Goal: Task Accomplishment & Management: Manage account settings

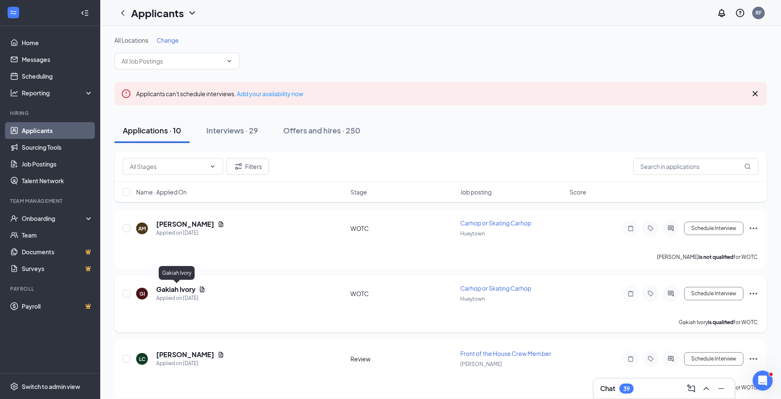
click at [183, 289] on h5 "Gakiah Ivory" at bounding box center [175, 289] width 39 height 9
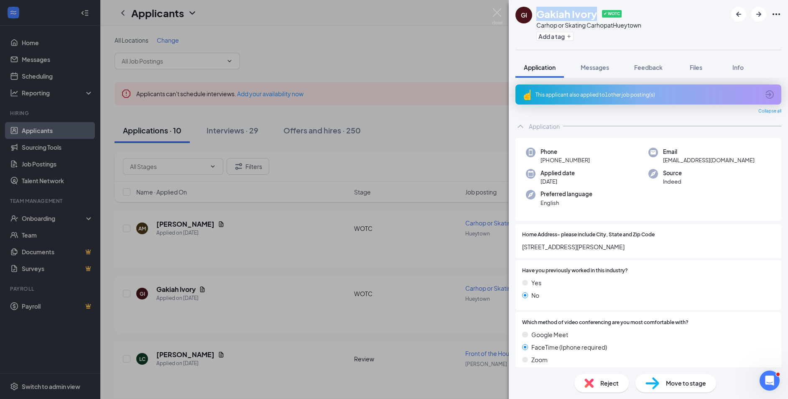
drag, startPoint x: 598, startPoint y: 13, endPoint x: 538, endPoint y: 14, distance: 60.6
click at [538, 14] on div "Gakiah Ivory ✔ WOTC" at bounding box center [588, 14] width 105 height 14
copy h1 "Gakiah Ivory"
drag, startPoint x: 692, startPoint y: 165, endPoint x: 659, endPoint y: 161, distance: 33.2
click at [659, 161] on div "Phone +1 (205) 222-8808 Email likiah67@gmail.com Applied date Aug 26 Source Ind…" at bounding box center [648, 179] width 266 height 83
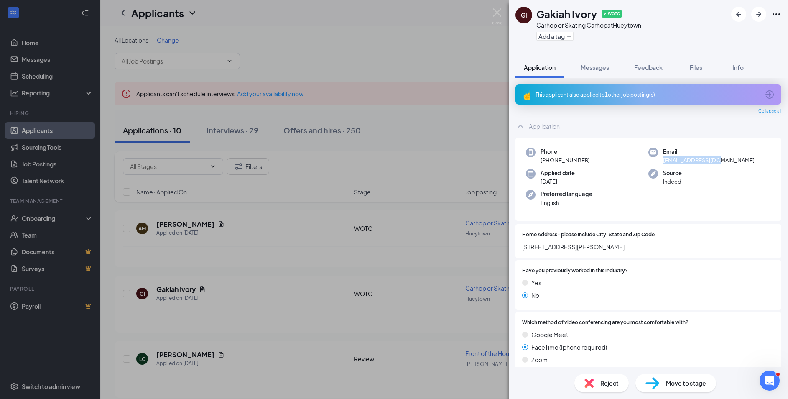
copy span "[EMAIL_ADDRESS][DOMAIN_NAME]"
drag, startPoint x: 568, startPoint y: 160, endPoint x: 548, endPoint y: 158, distance: 19.7
click at [548, 158] on div "Phone +1 (205) 222-8808" at bounding box center [587, 156] width 122 height 17
copy span "(205) 222-8808"
click at [689, 67] on div "Files" at bounding box center [695, 67] width 17 height 8
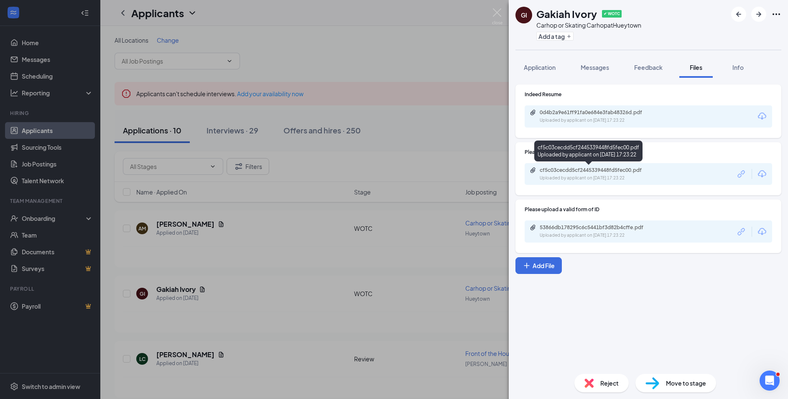
click at [613, 170] on div "cf5c03cecdd5cf2445339448fd5fec00.pdf" at bounding box center [598, 170] width 117 height 7
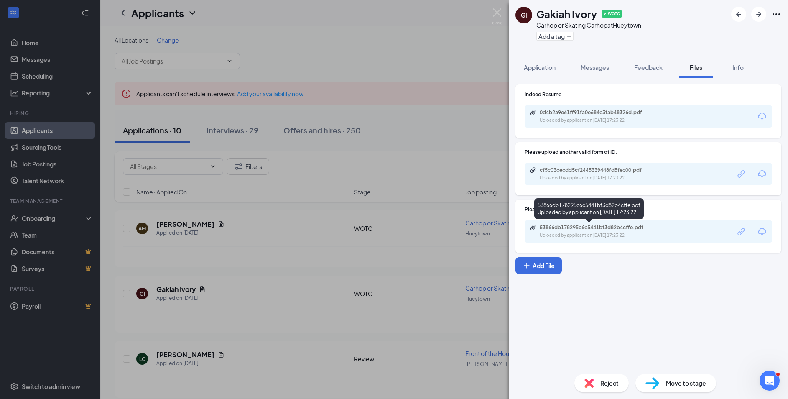
click at [639, 232] on div "Uploaded by applicant on Aug 26, 2025 at 17:23:22" at bounding box center [602, 235] width 125 height 7
click at [497, 15] on img at bounding box center [497, 16] width 10 height 16
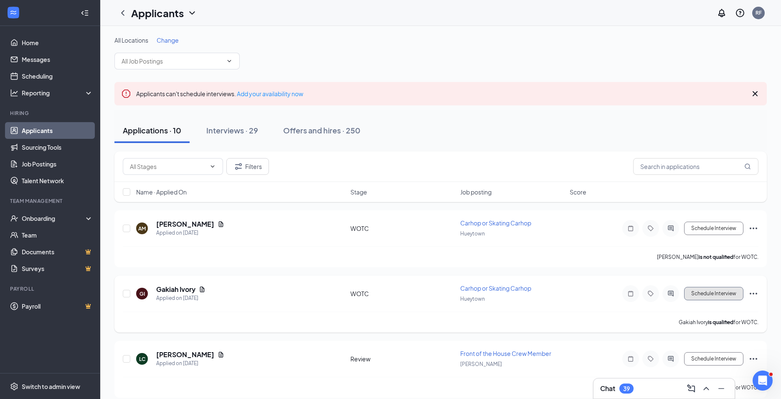
click at [697, 290] on button "Schedule Interview" at bounding box center [714, 293] width 59 height 13
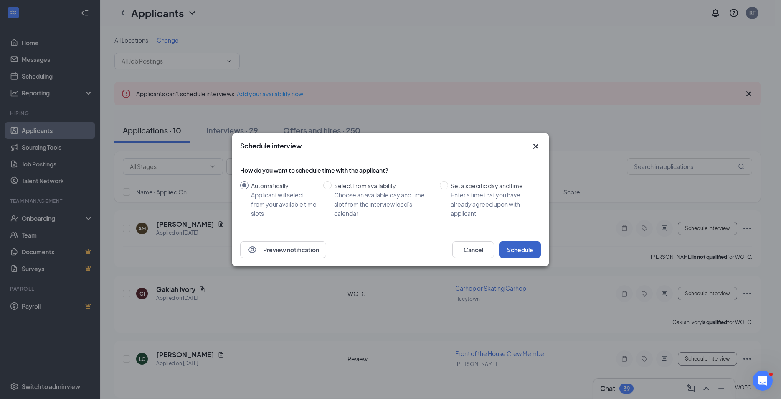
click at [519, 246] on button "Schedule" at bounding box center [520, 249] width 42 height 17
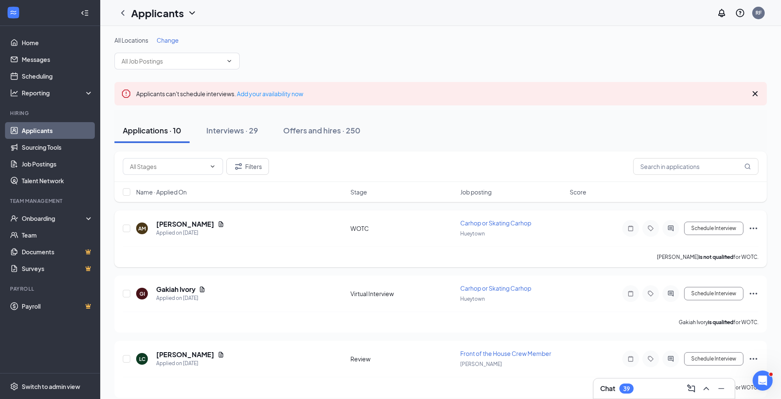
click at [210, 223] on h5 "[PERSON_NAME]" at bounding box center [185, 223] width 58 height 9
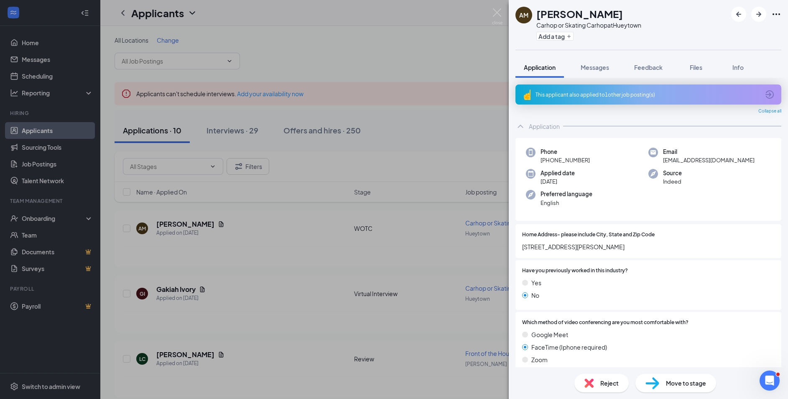
drag, startPoint x: 600, startPoint y: 14, endPoint x: 537, endPoint y: 15, distance: 62.3
click at [537, 15] on div "[PERSON_NAME]" at bounding box center [588, 14] width 105 height 14
copy h1 "[PERSON_NAME]"
click at [567, 98] on div "This applicant also applied to 1 other job posting(s)" at bounding box center [648, 94] width 266 height 20
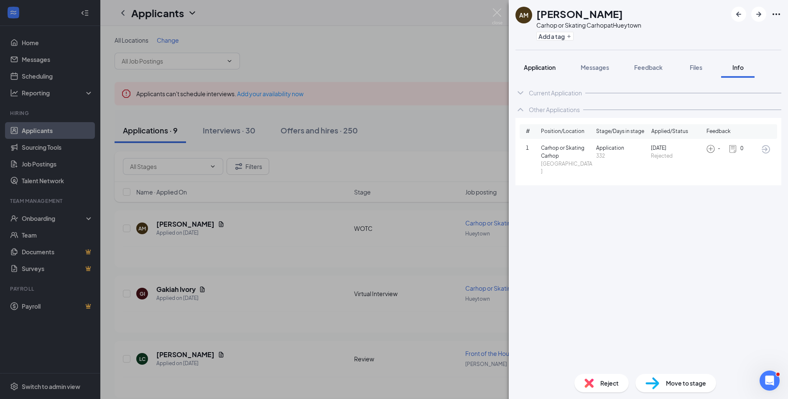
click at [549, 70] on span "Application" at bounding box center [540, 68] width 32 height 8
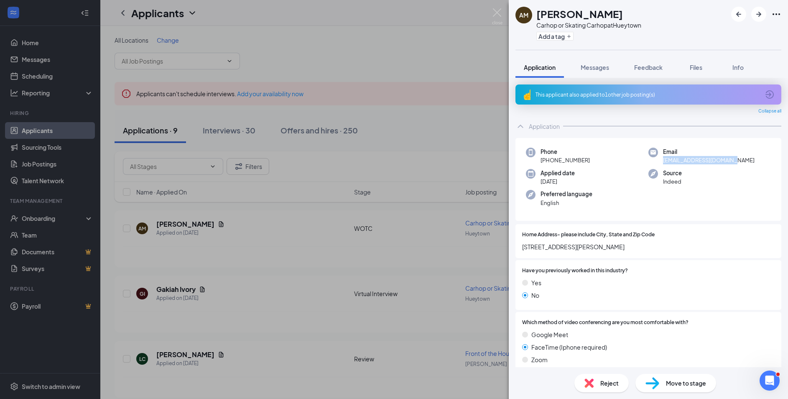
drag, startPoint x: 713, startPoint y: 158, endPoint x: 657, endPoint y: 159, distance: 56.4
click at [657, 159] on div "Email nailsbykarell@gmail.com" at bounding box center [709, 156] width 122 height 17
copy span "nailsbykarell@gmail.com"
click at [687, 97] on div "This applicant also applied to 1 other job posting(s)" at bounding box center [647, 94] width 224 height 7
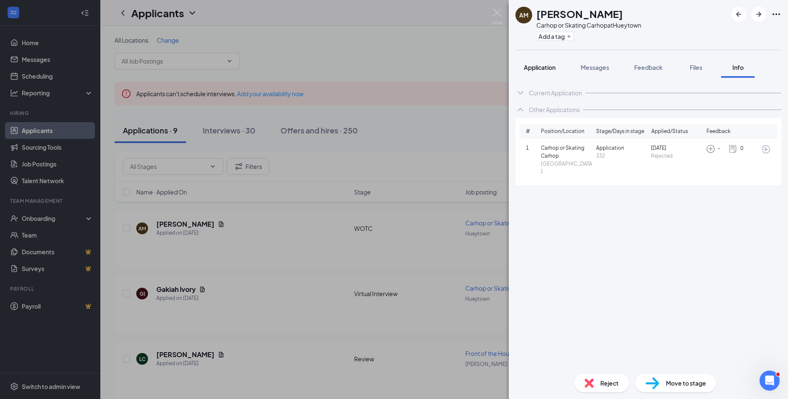
click at [534, 73] on button "Application" at bounding box center [539, 67] width 48 height 21
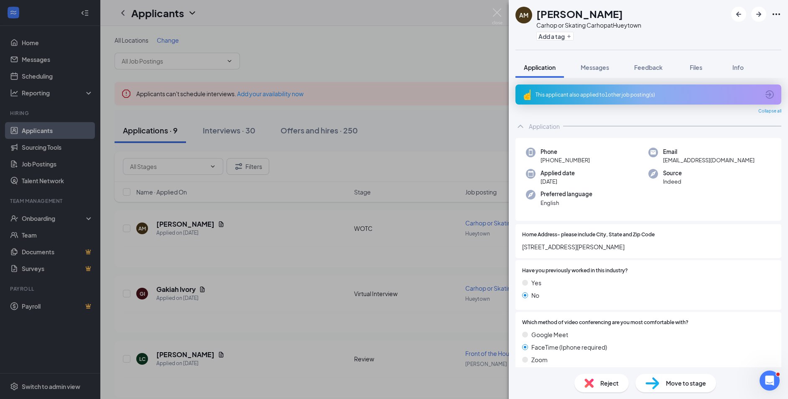
drag, startPoint x: 591, startPoint y: 163, endPoint x: 548, endPoint y: 162, distance: 43.1
click at [547, 163] on div "Phone +1 (205) 566-4565" at bounding box center [587, 156] width 122 height 17
copy span "(205) 566-4565"
click at [697, 72] on button "Files" at bounding box center [695, 67] width 33 height 21
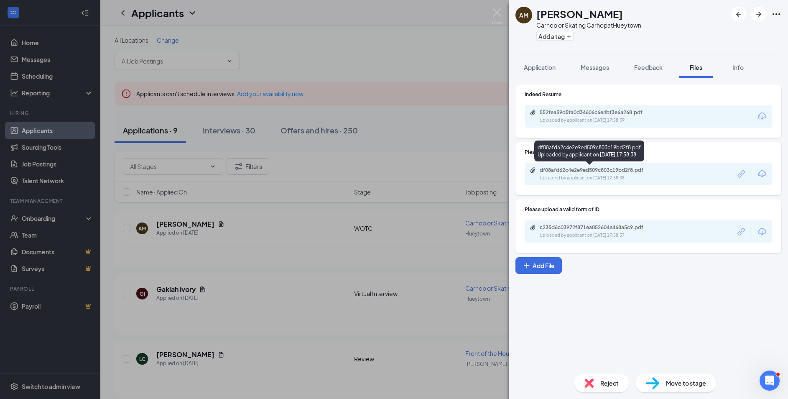
click at [569, 176] on div "Uploaded by applicant on [DATE] 17:58:38" at bounding box center [602, 178] width 125 height 7
click at [655, 239] on div "c235d6c03972f871ea052604e468a5c9.pdf Uploaded by applicant on [DATE] 17:58:37" at bounding box center [647, 231] width 247 height 22
click at [610, 228] on div "c235d6c03972f871ea052604e468a5c9.pdf" at bounding box center [598, 227] width 117 height 7
click at [504, 15] on div "AM [PERSON_NAME] Carhop or Skating Carhop at [GEOGRAPHIC_DATA] Add a tag Applic…" at bounding box center [394, 199] width 788 height 399
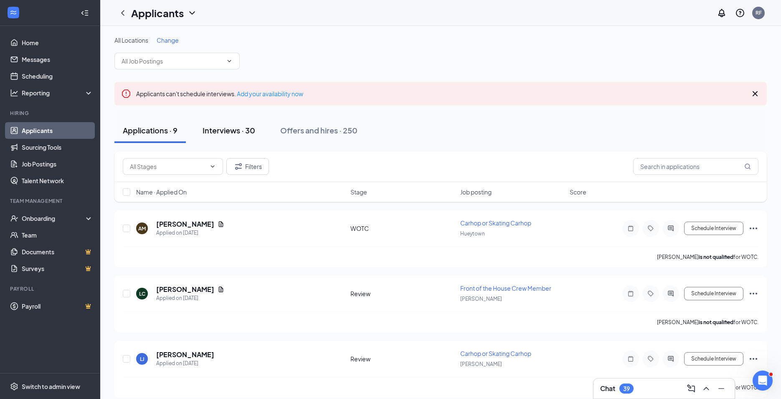
click at [240, 128] on div "Interviews · 30" at bounding box center [229, 130] width 53 height 10
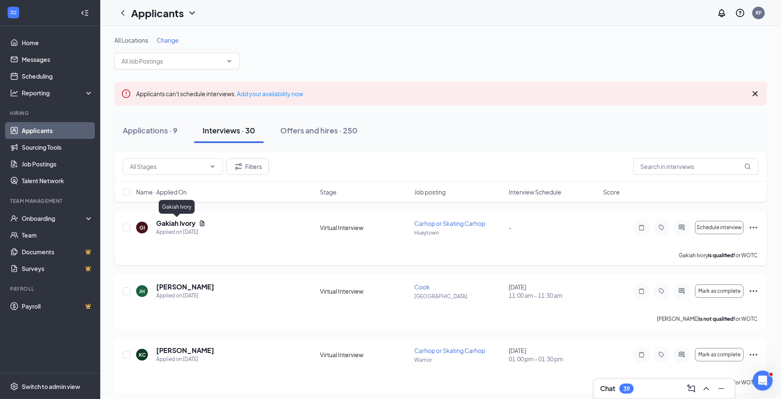
click at [180, 221] on h5 "Gakiah Ivory" at bounding box center [175, 223] width 39 height 9
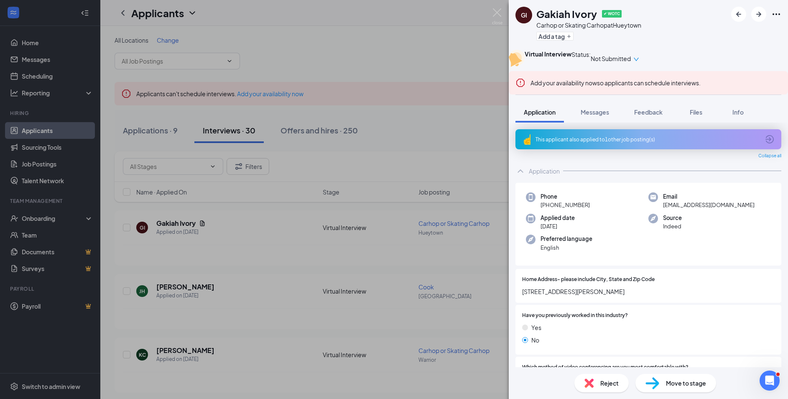
click at [586, 94] on div "Add your availability now so applicants can schedule interviews." at bounding box center [648, 82] width 279 height 23
click at [603, 143] on div "This applicant also applied to 1 other job posting(s)" at bounding box center [647, 139] width 224 height 7
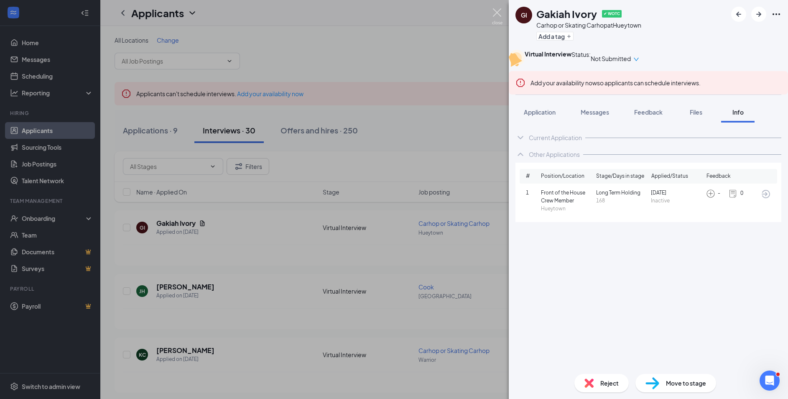
click at [501, 16] on img at bounding box center [497, 16] width 10 height 16
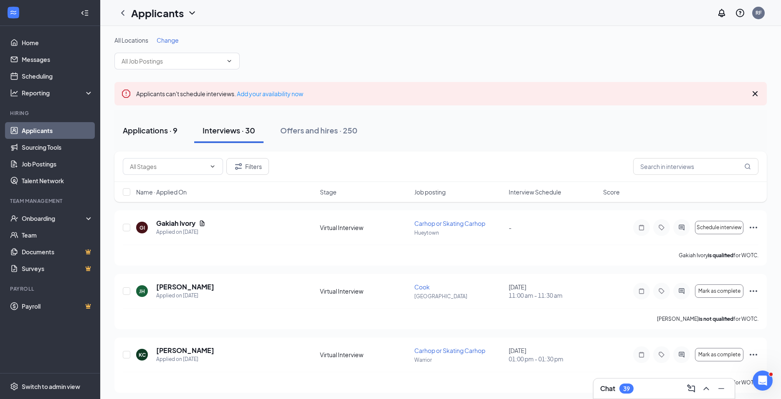
click at [156, 137] on button "Applications · 9" at bounding box center [150, 130] width 71 height 25
